Goal: Find specific page/section: Find specific page/section

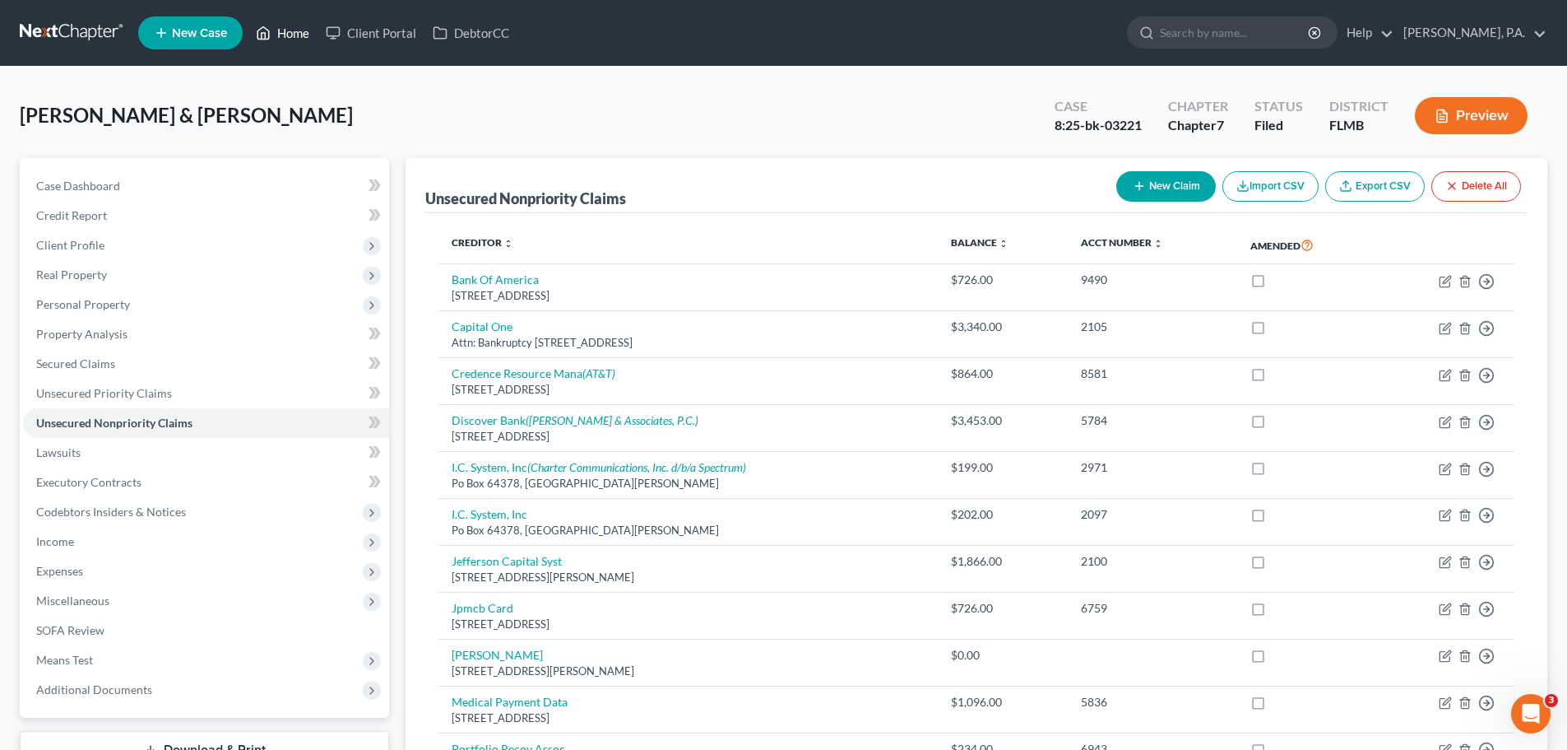
click at [297, 44] on link "Home" at bounding box center [283, 33] width 70 height 30
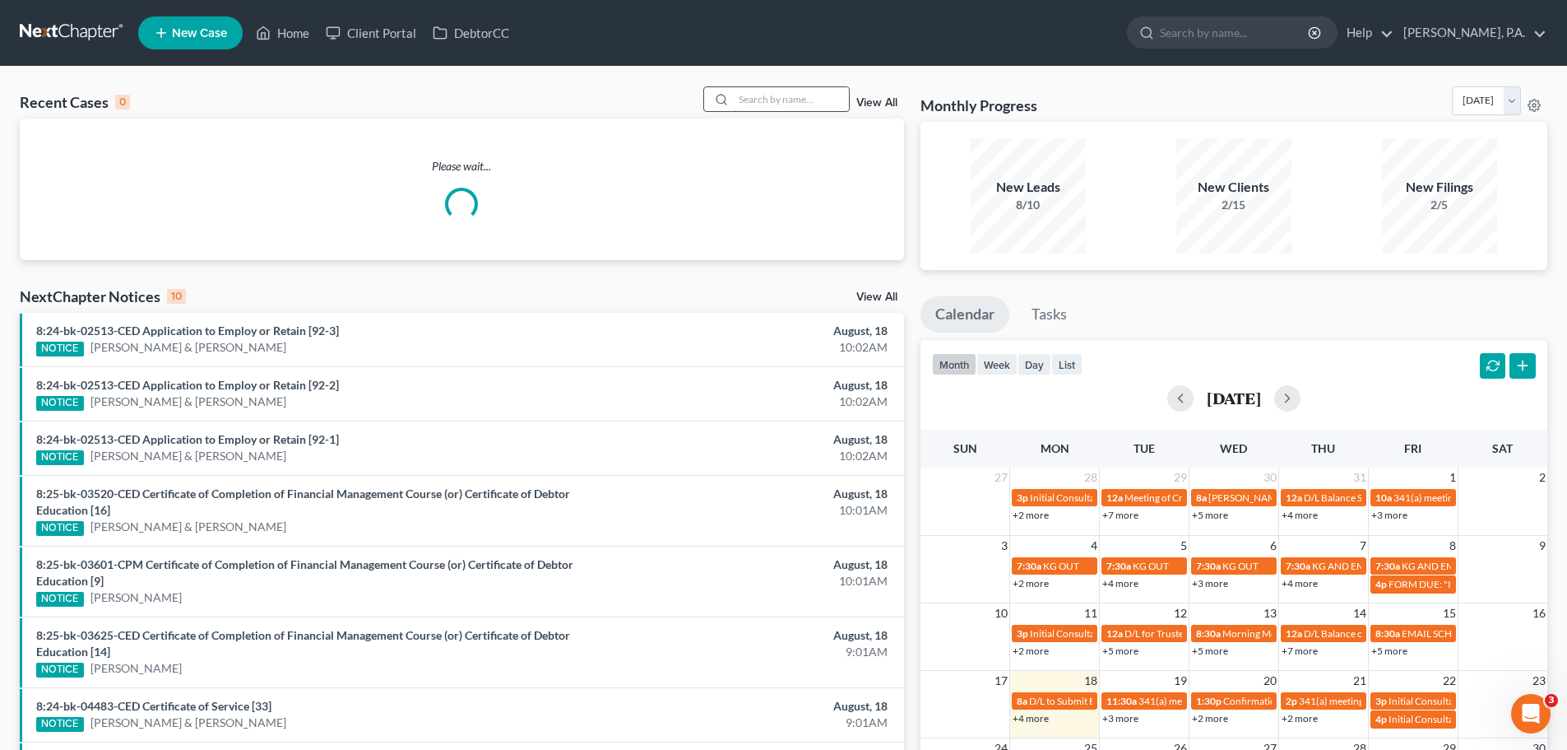
click at [759, 95] on input "search" at bounding box center [791, 99] width 115 height 24
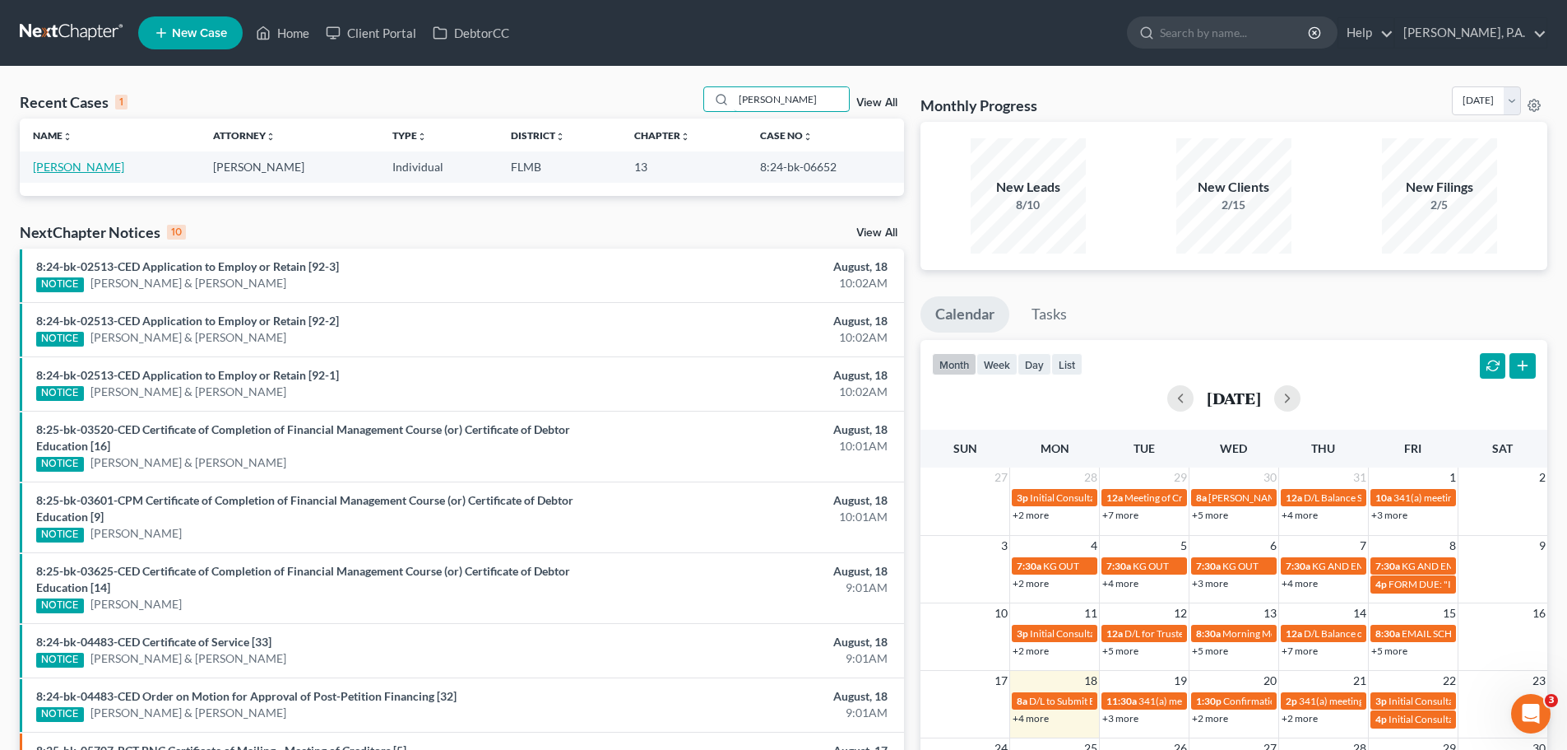
type input "[PERSON_NAME]"
click at [72, 169] on link "[PERSON_NAME]" at bounding box center [78, 167] width 91 height 14
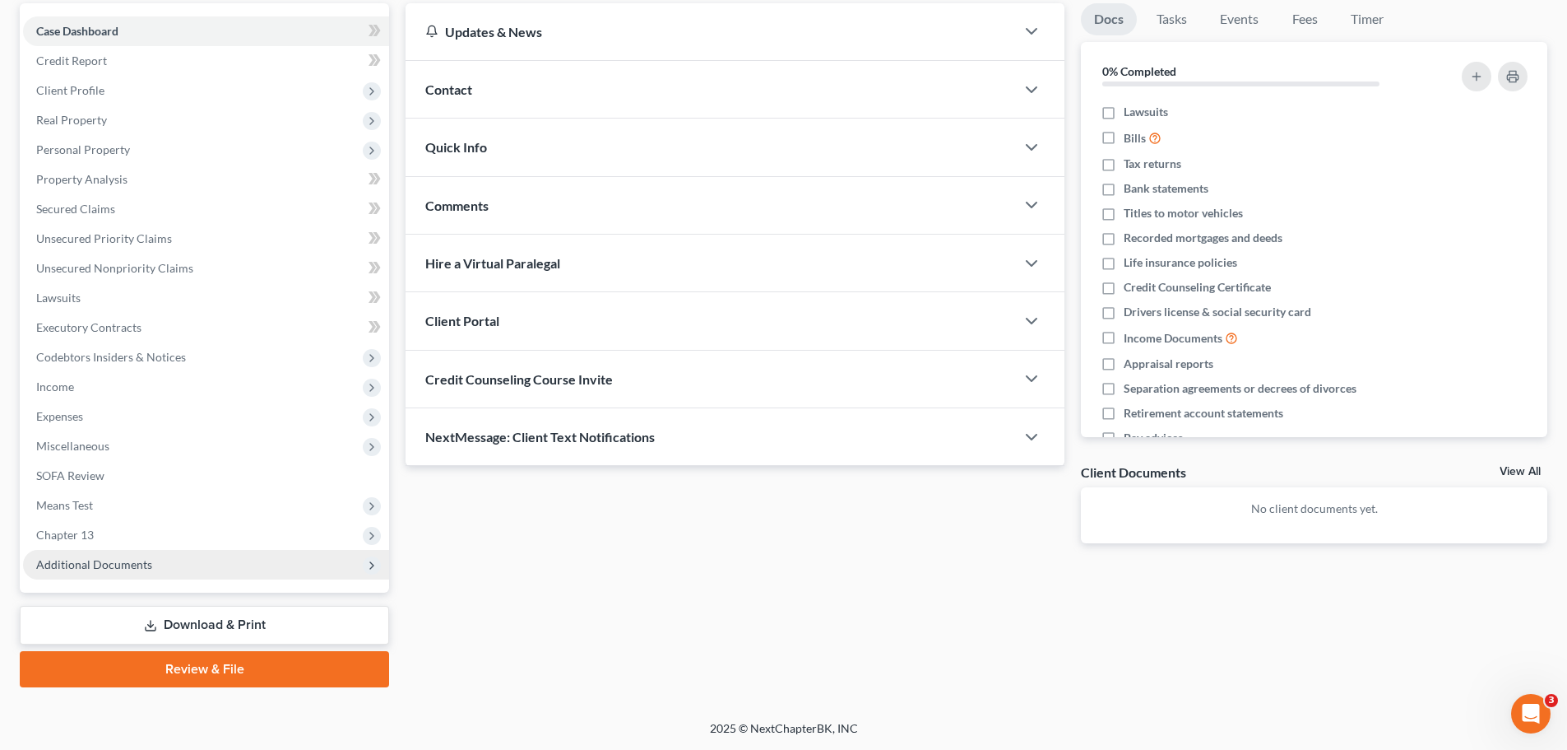
click at [156, 570] on span "Additional Documents" at bounding box center [206, 565] width 366 height 30
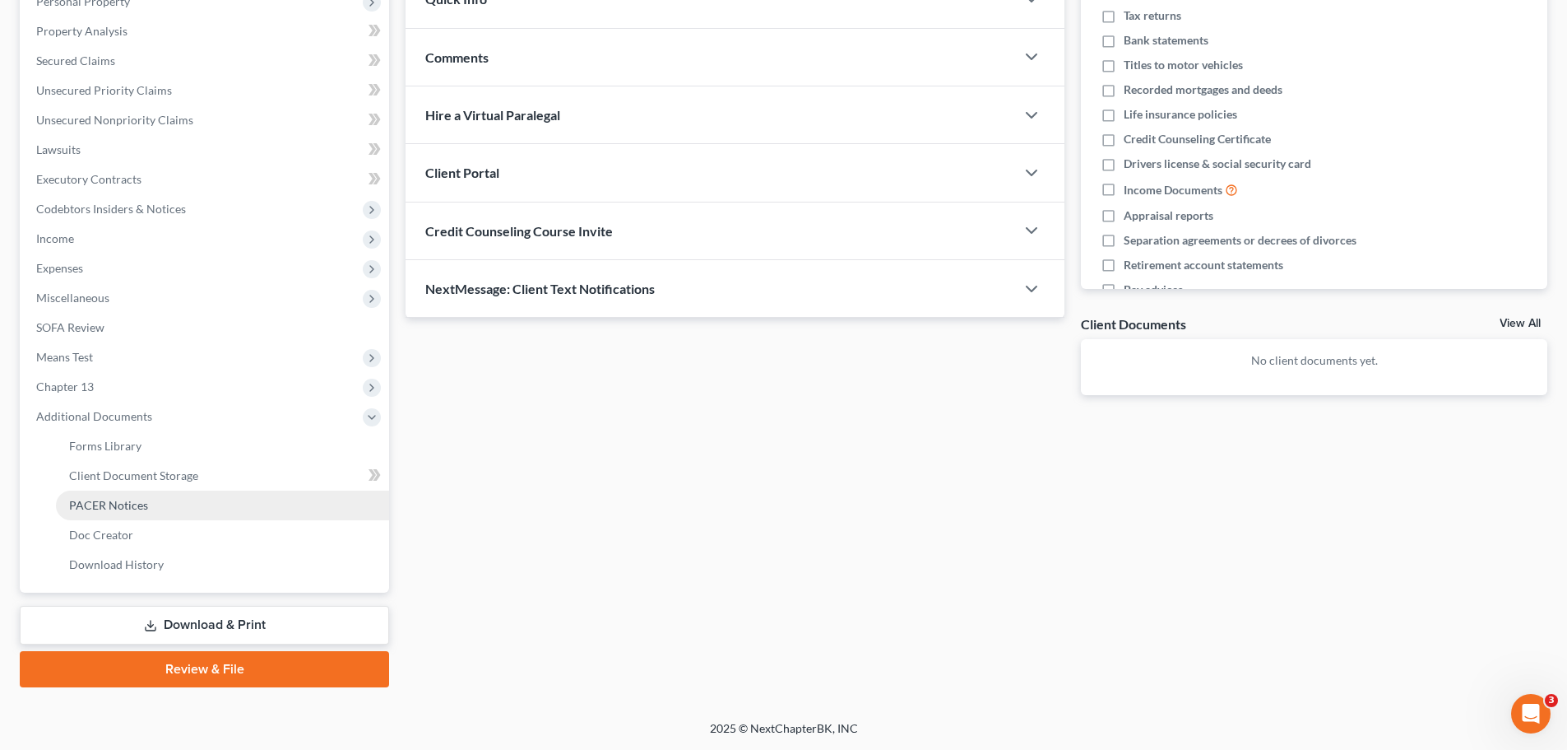
click at [152, 500] on link "PACER Notices" at bounding box center [222, 505] width 333 height 30
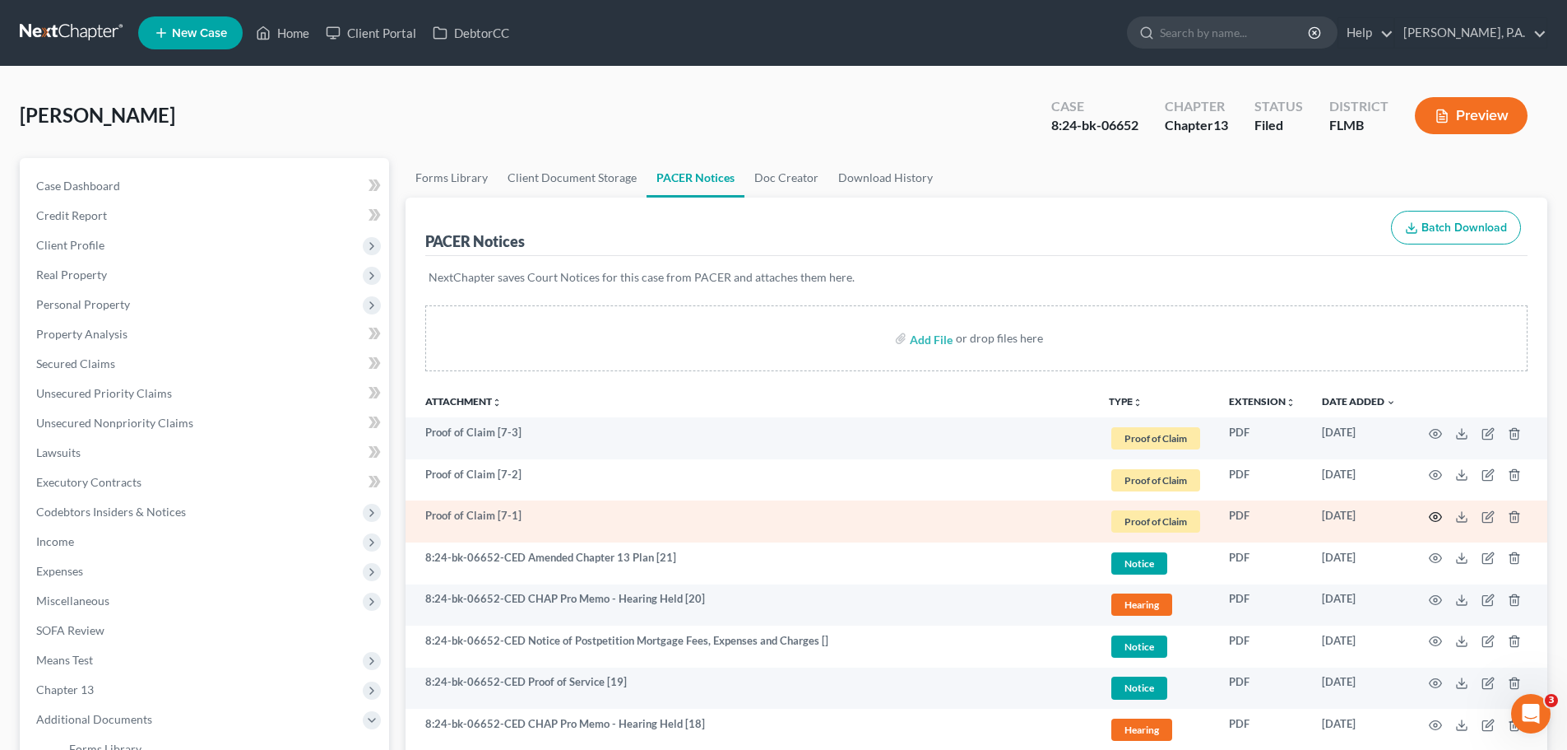
click at [1435, 515] on circle "button" at bounding box center [1435, 516] width 3 height 3
